Goal: Information Seeking & Learning: Learn about a topic

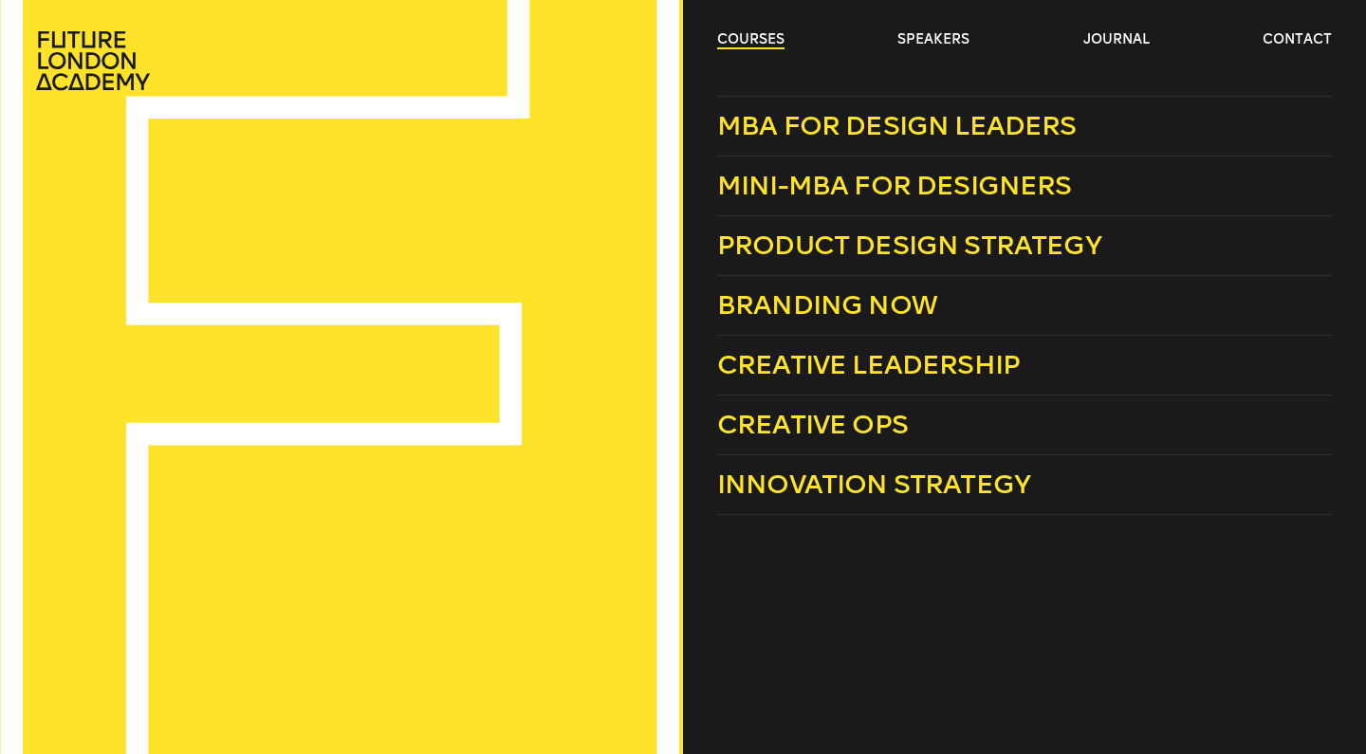
click at [738, 46] on link "courses" at bounding box center [750, 39] width 67 height 19
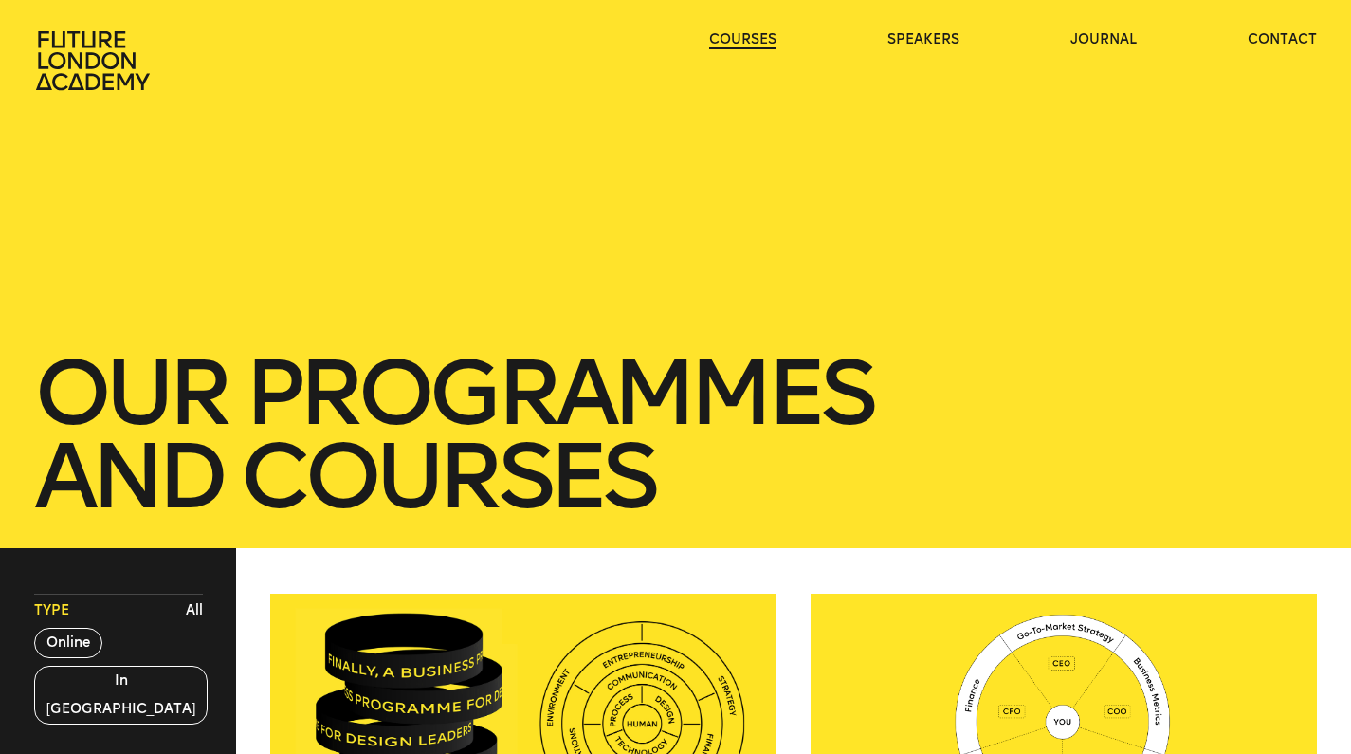
click at [738, 46] on link "courses" at bounding box center [742, 39] width 67 height 19
click at [752, 36] on link "courses" at bounding box center [742, 39] width 67 height 19
click at [93, 52] on icon at bounding box center [94, 60] width 121 height 61
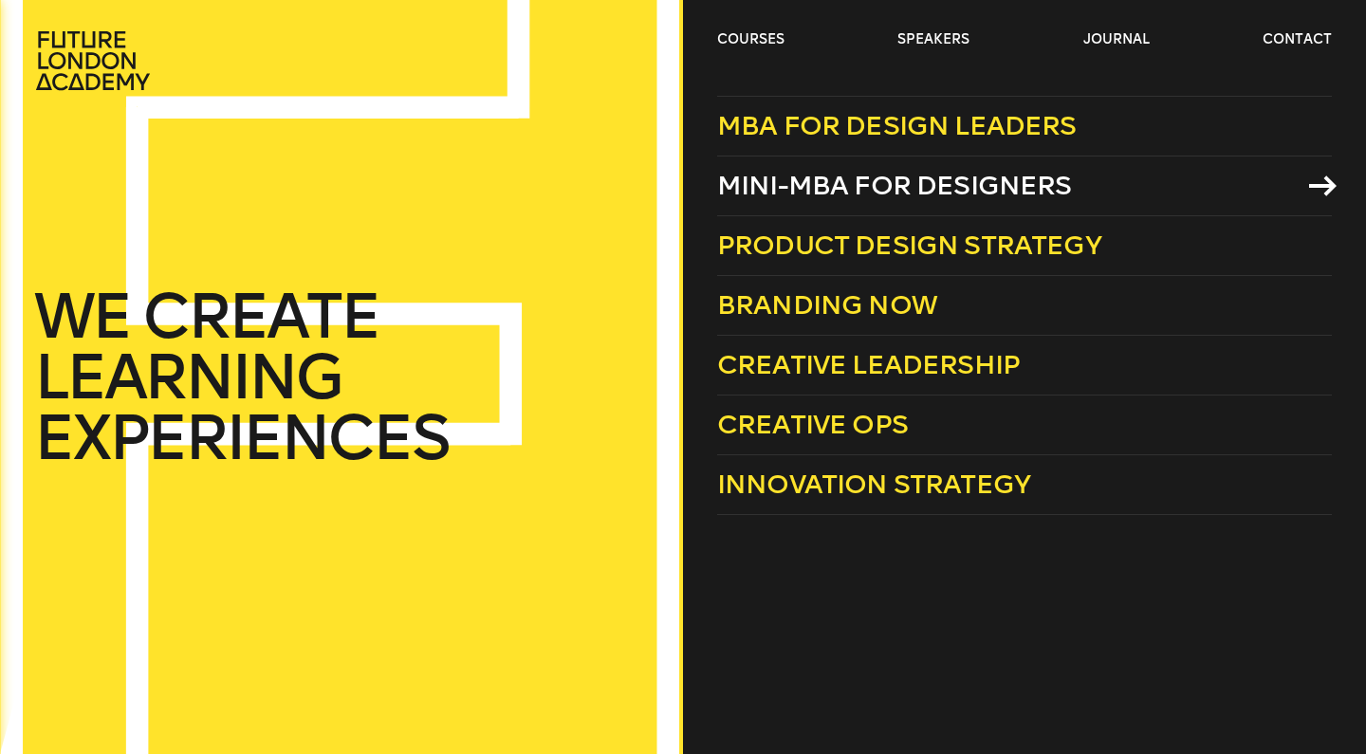
click at [837, 183] on span "Mini-MBA for Designers" at bounding box center [894, 185] width 355 height 31
